Goal: Information Seeking & Learning: Learn about a topic

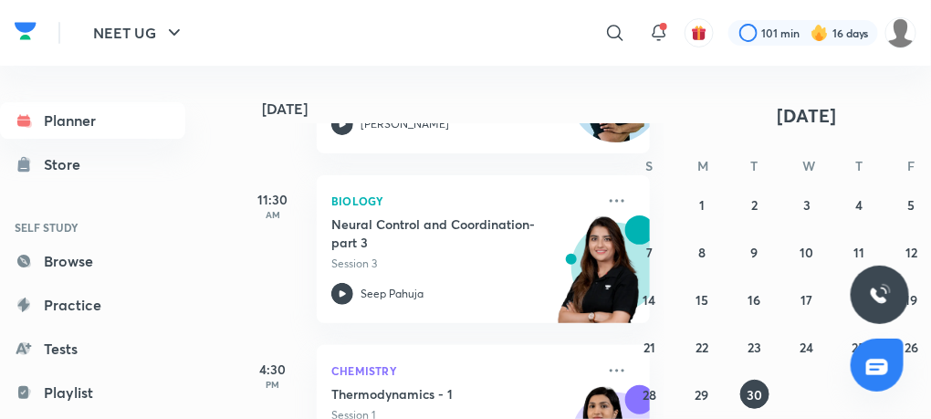
scroll to position [423, 0]
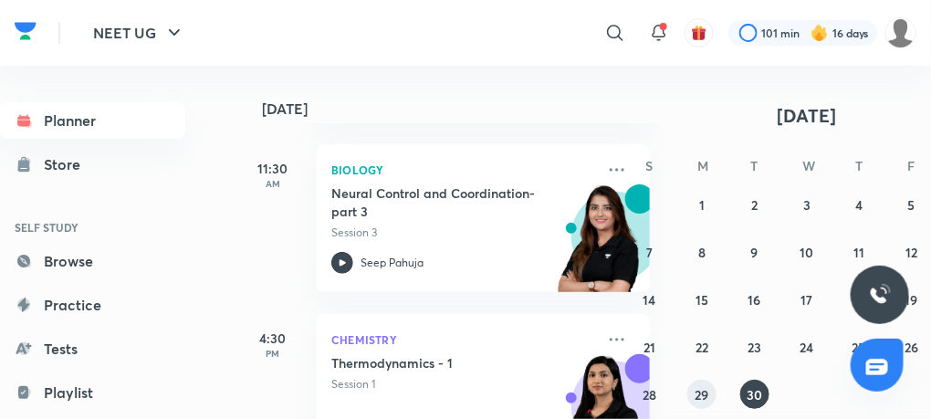
click at [705, 397] on abbr "29" at bounding box center [702, 394] width 14 height 17
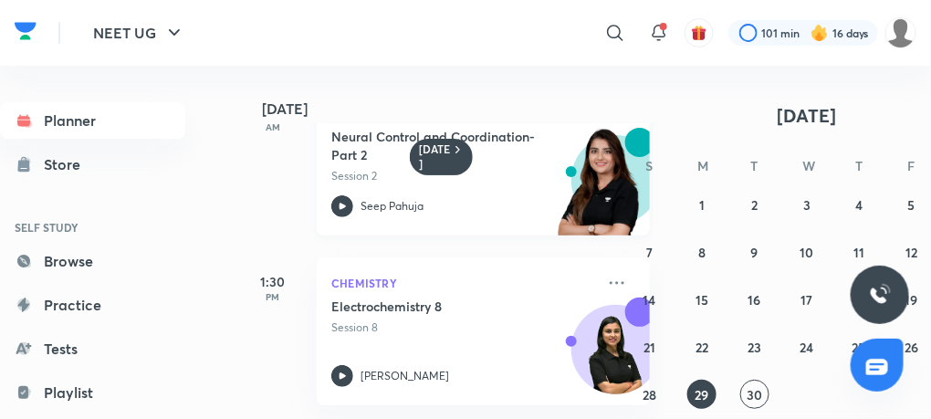
scroll to position [0, 18]
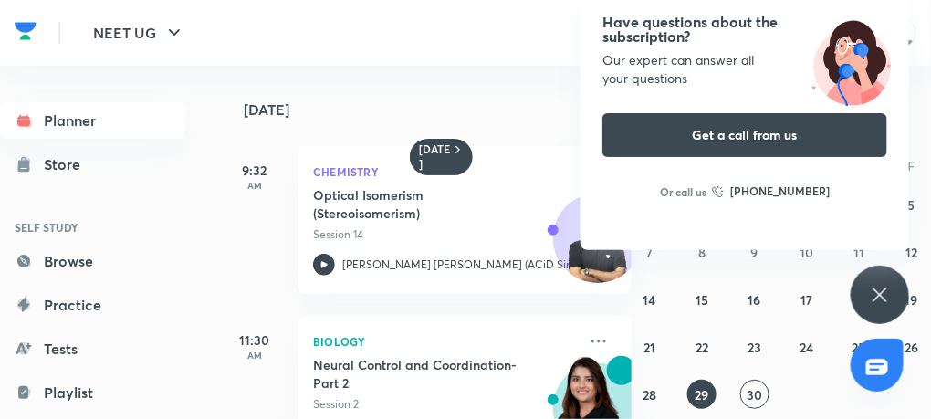
click at [885, 288] on icon at bounding box center [879, 294] width 14 height 14
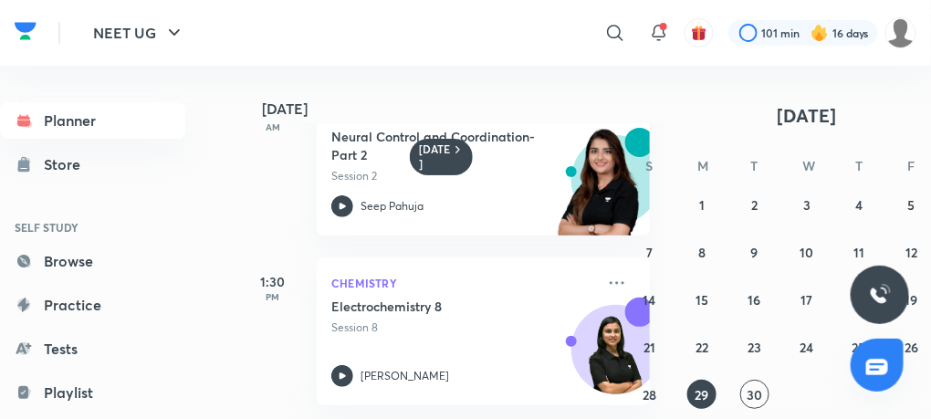
scroll to position [0, 0]
